Goal: Task Accomplishment & Management: Complete application form

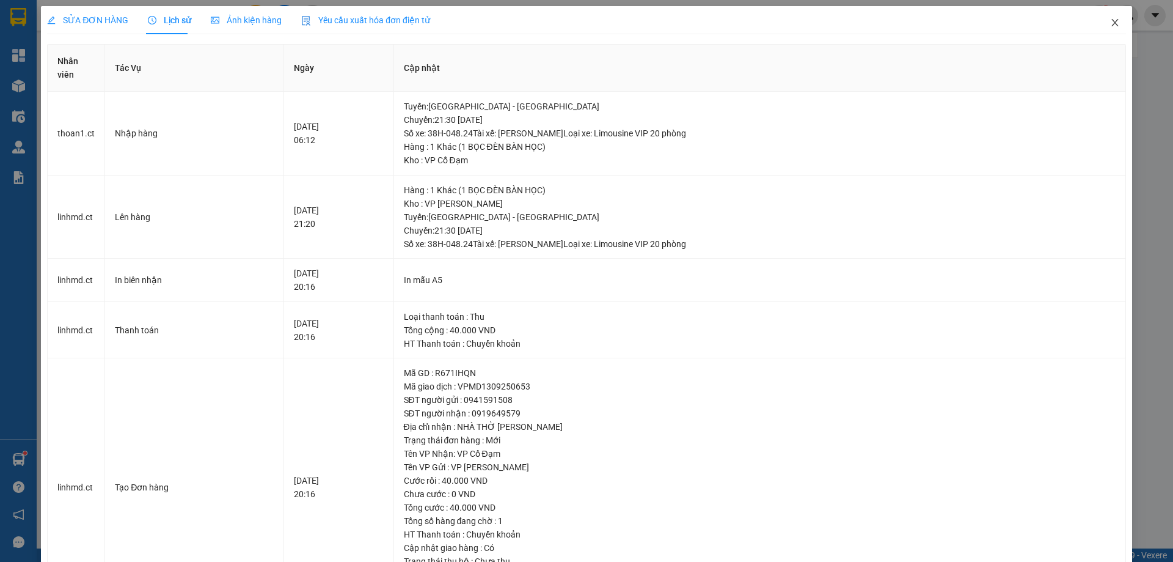
click at [1110, 18] on icon "close" at bounding box center [1115, 23] width 10 height 10
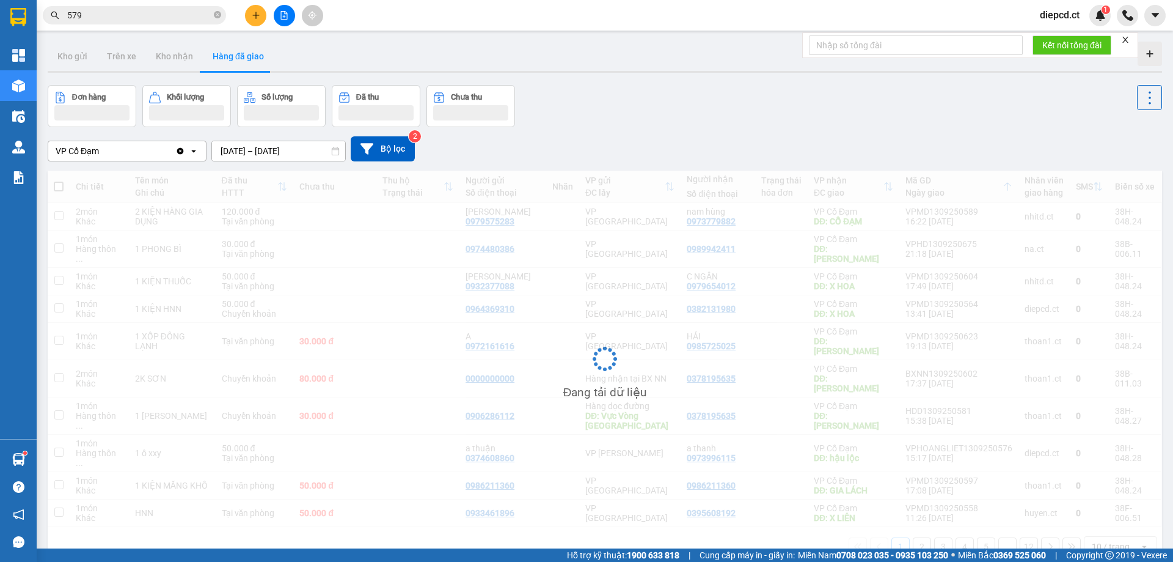
click at [150, 21] on input "579" at bounding box center [139, 15] width 144 height 13
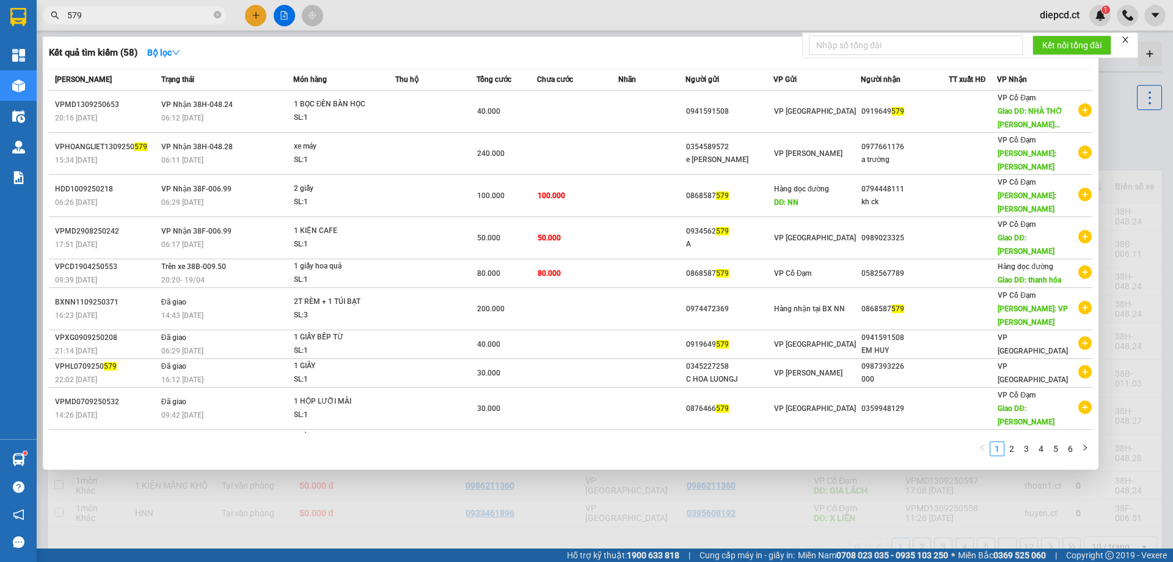
click at [150, 21] on input "579" at bounding box center [139, 15] width 144 height 13
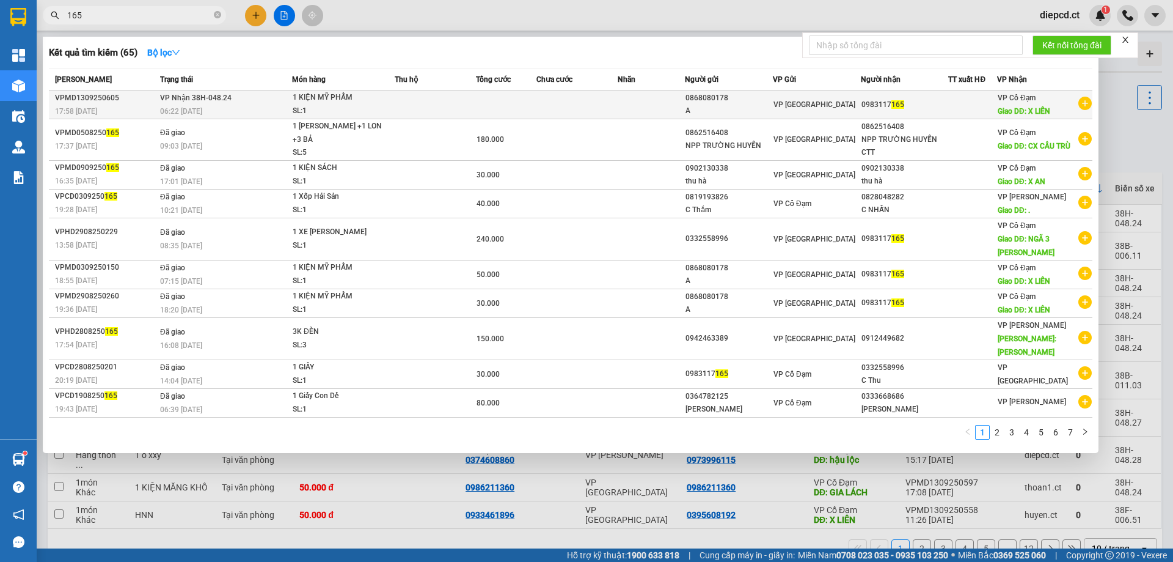
type input "165"
click at [260, 99] on td "VP Nhận 38H-048.24 06:22 [DATE]" at bounding box center [224, 104] width 135 height 29
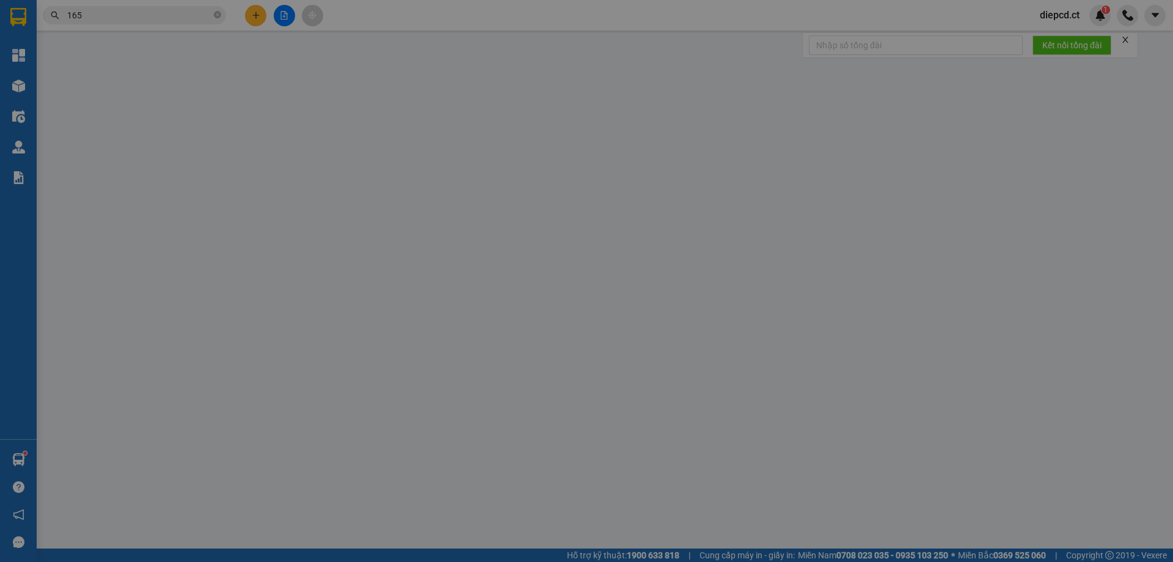
type input "0868080178"
type input "A"
type input "0983117165"
type input "X LIÊN"
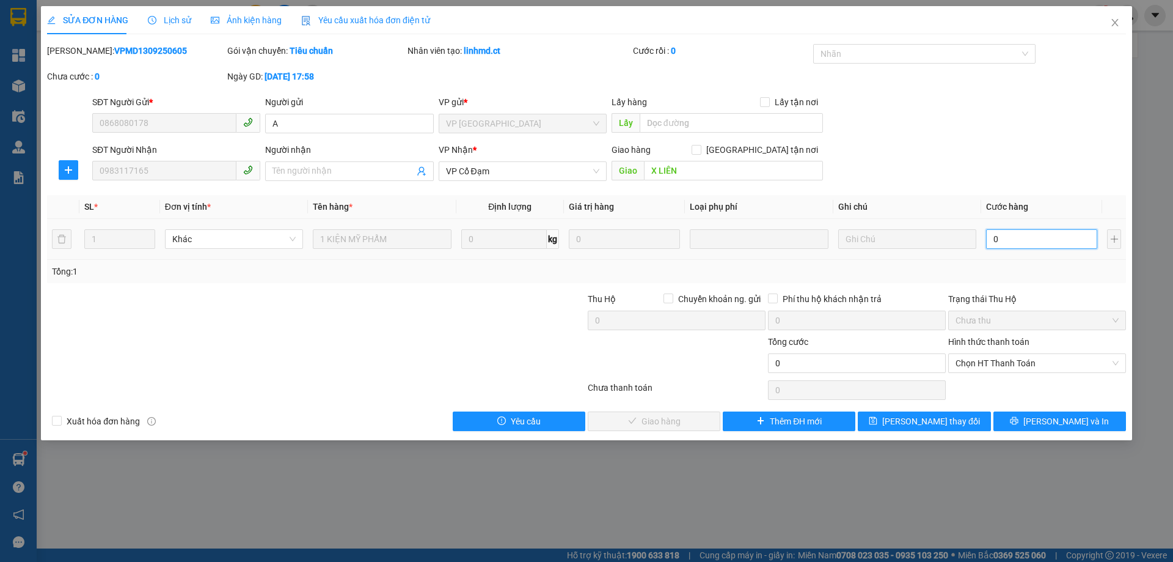
click at [999, 243] on input "0" at bounding box center [1041, 239] width 111 height 20
type input "4"
type input "40"
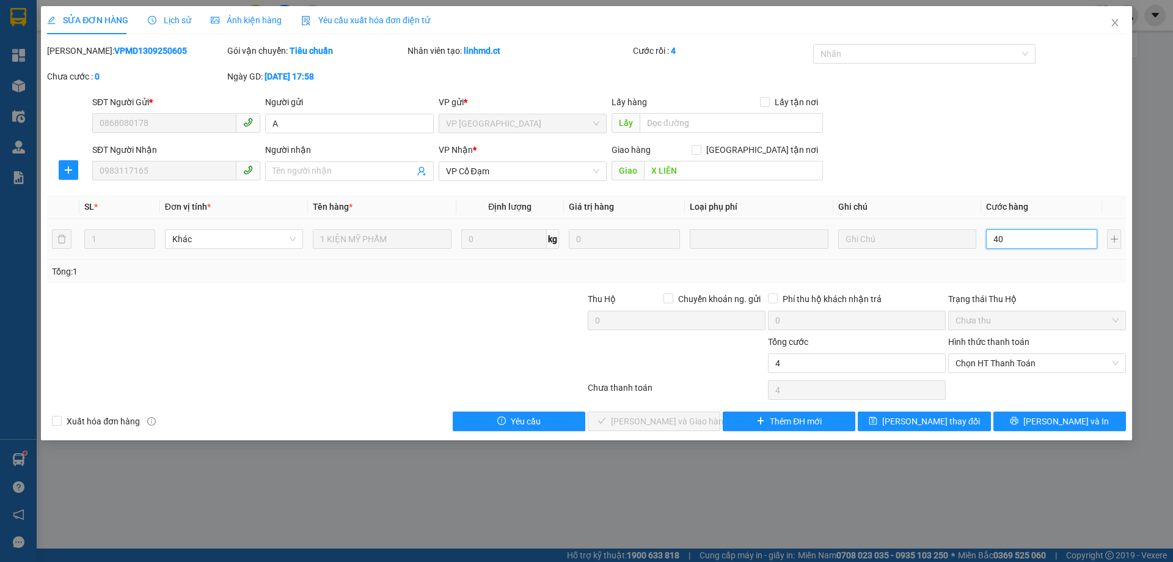
type input "40"
click at [1058, 357] on span "Chọn HT Thanh Toán" at bounding box center [1037, 363] width 163 height 18
type input "40"
type input "40.000"
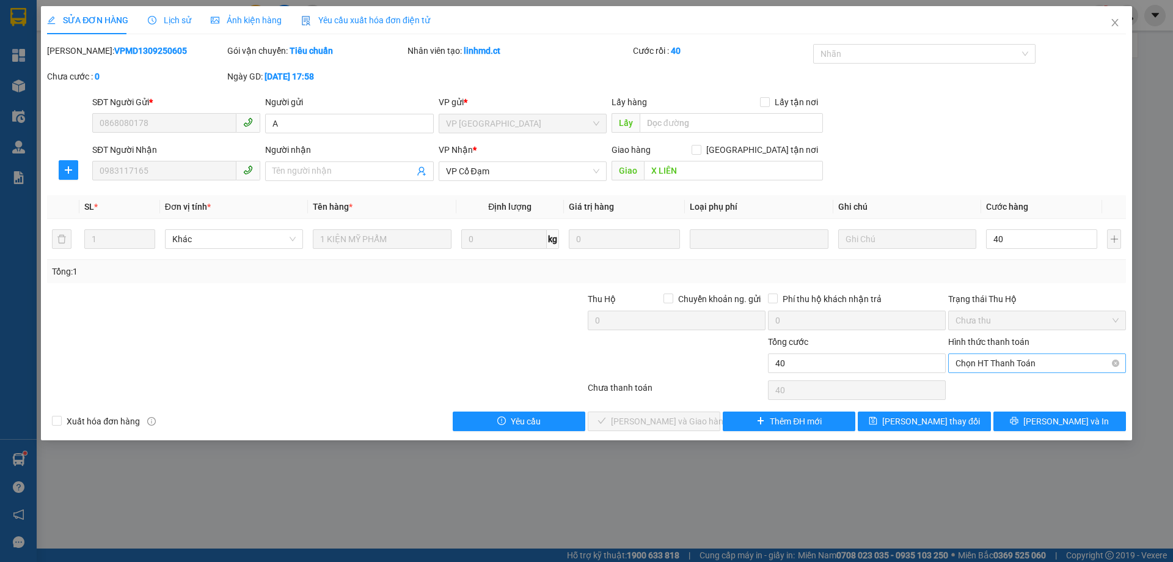
type input "40.000"
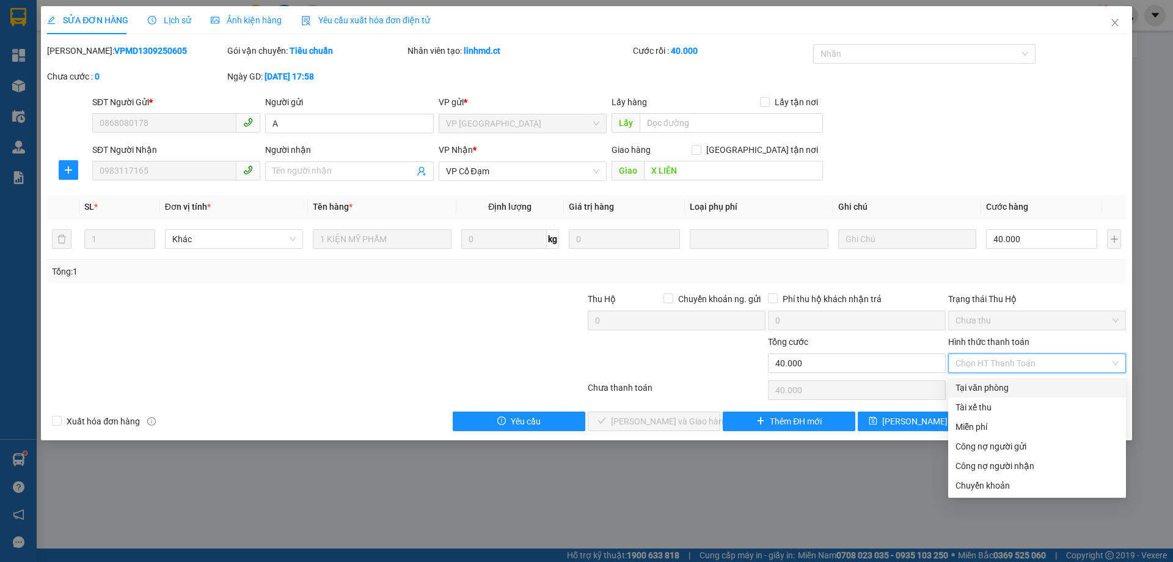
click at [1006, 387] on div "Tại văn phòng" at bounding box center [1037, 387] width 163 height 13
type input "0"
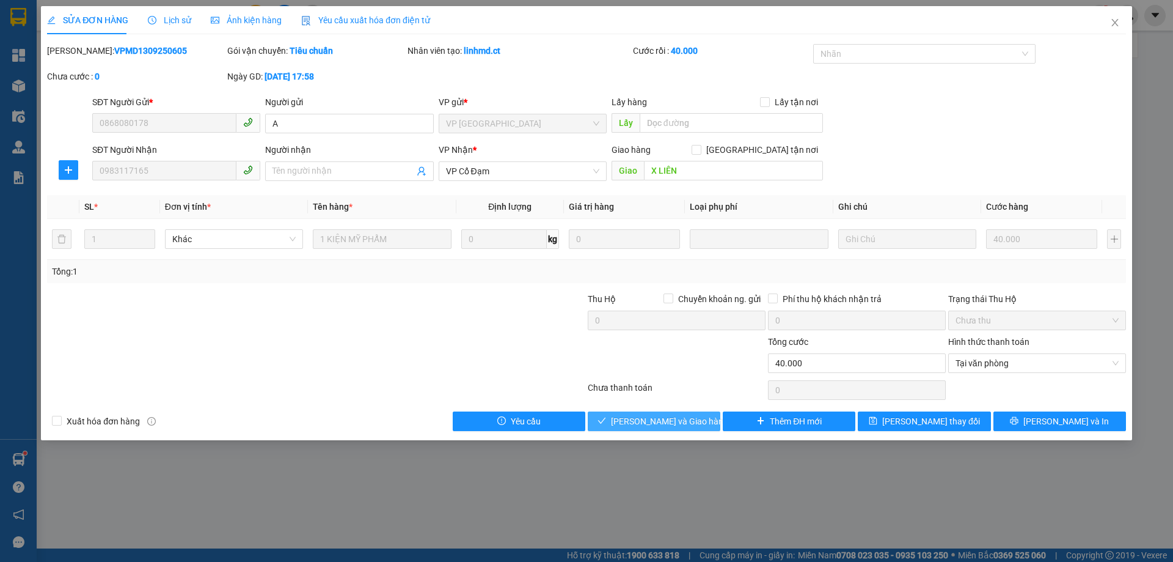
click at [637, 421] on span "[PERSON_NAME] và Giao hàng" at bounding box center [669, 420] width 117 height 13
